Goal: Find specific page/section: Find specific page/section

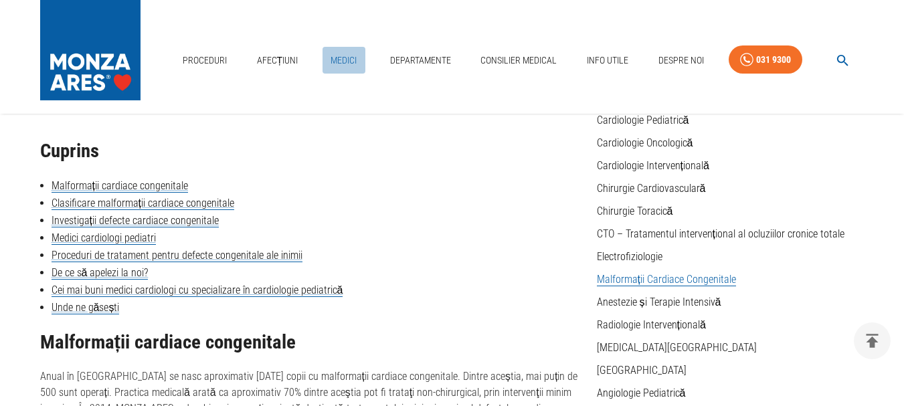
click at [344, 52] on link "Medici" at bounding box center [344, 60] width 43 height 27
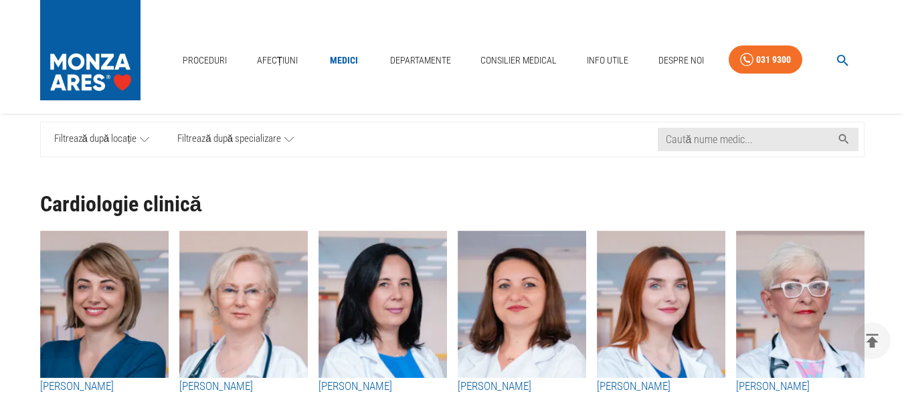
scroll to position [201, 0]
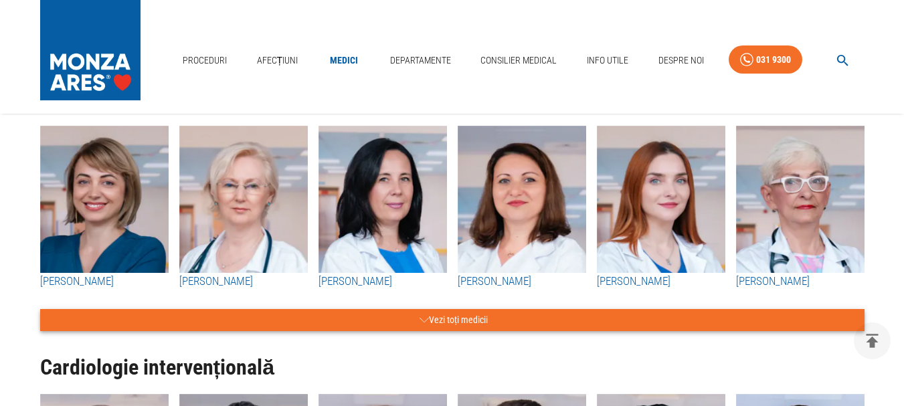
click at [447, 317] on button "Vezi toți medicii" at bounding box center [452, 320] width 825 height 22
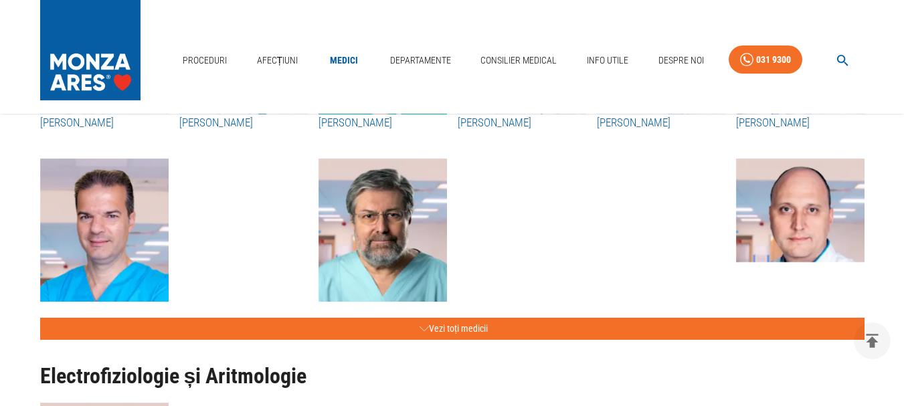
scroll to position [2946, 0]
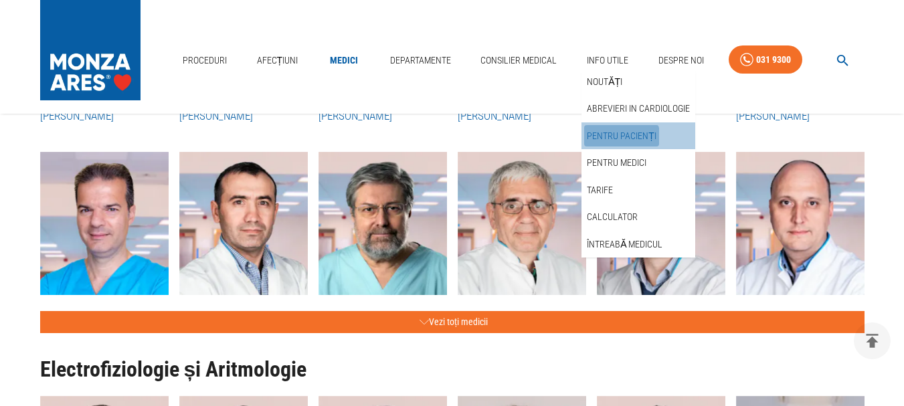
click at [615, 139] on link "Pentru pacienți" at bounding box center [621, 136] width 75 height 22
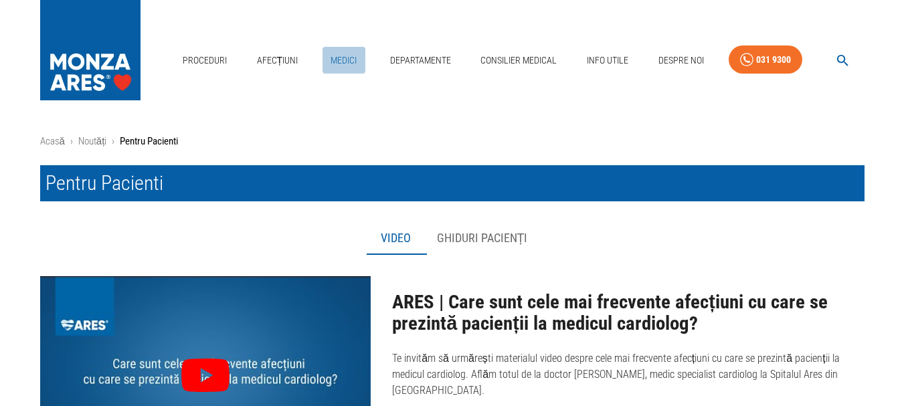
click at [339, 55] on link "Medici" at bounding box center [344, 60] width 43 height 27
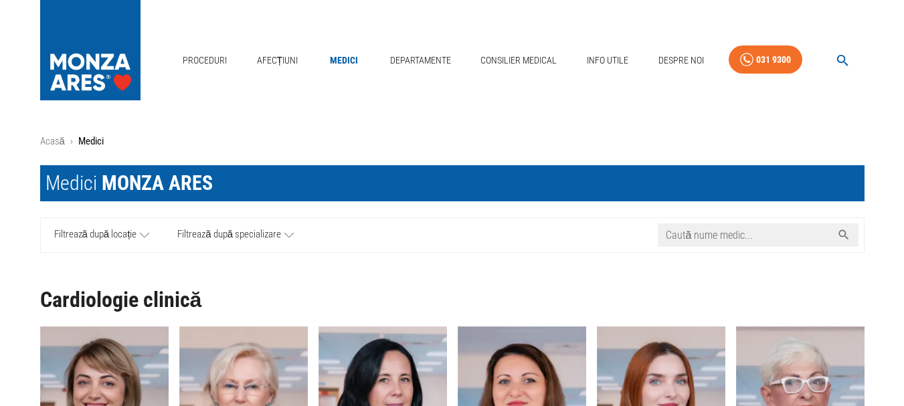
click at [687, 234] on input "Caută nume medic..." at bounding box center [745, 235] width 174 height 23
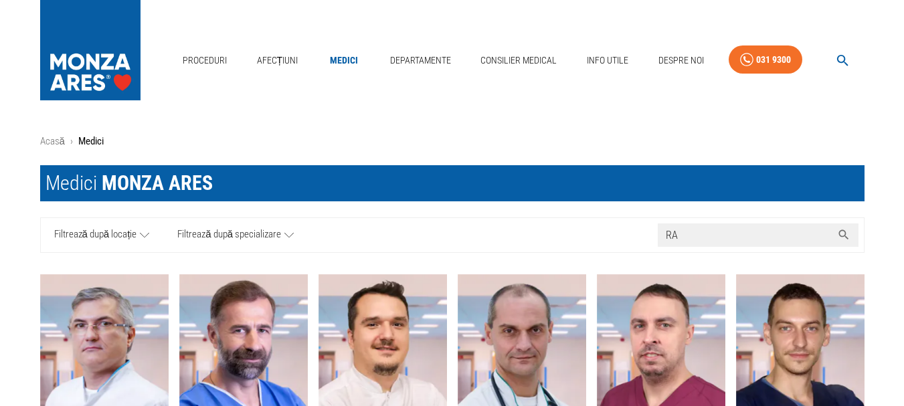
type input "RAZ"
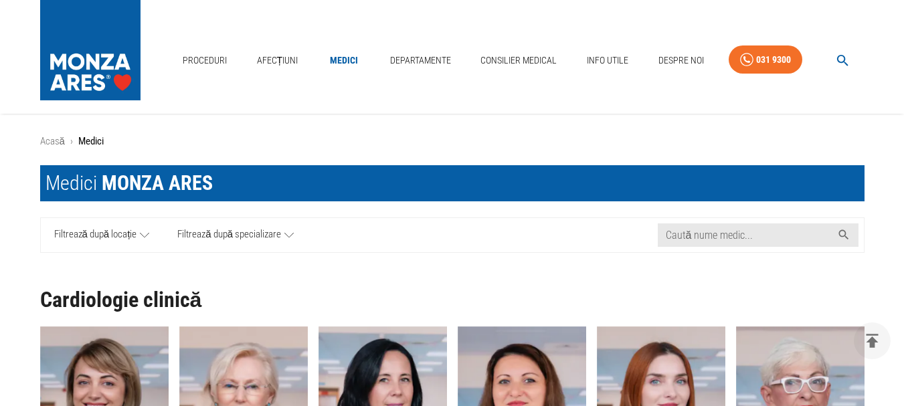
scroll to position [112, 0]
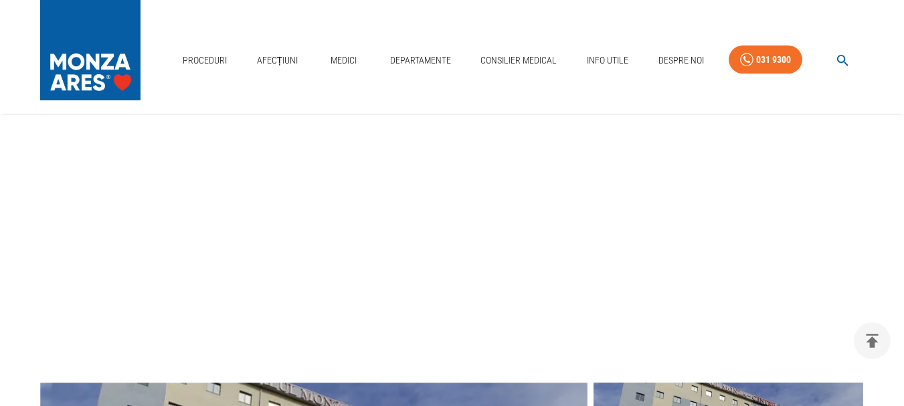
scroll to position [1348, 0]
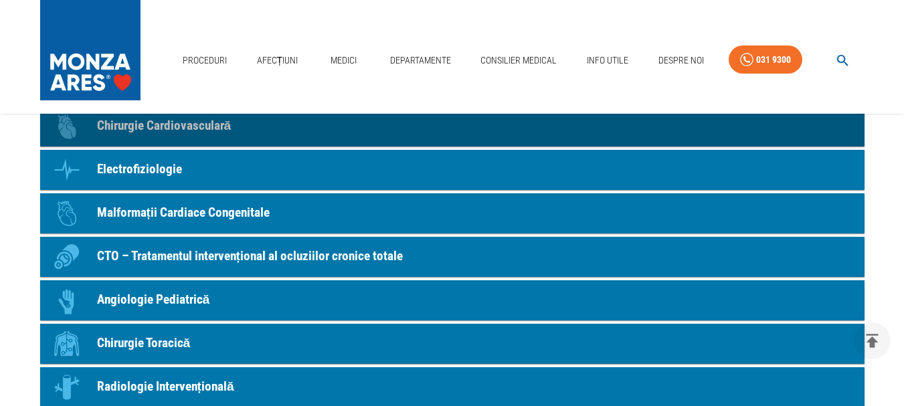
click at [139, 129] on p "Chirurgie Cardiovasculară" at bounding box center [164, 125] width 135 height 19
